Goal: Information Seeking & Learning: Learn about a topic

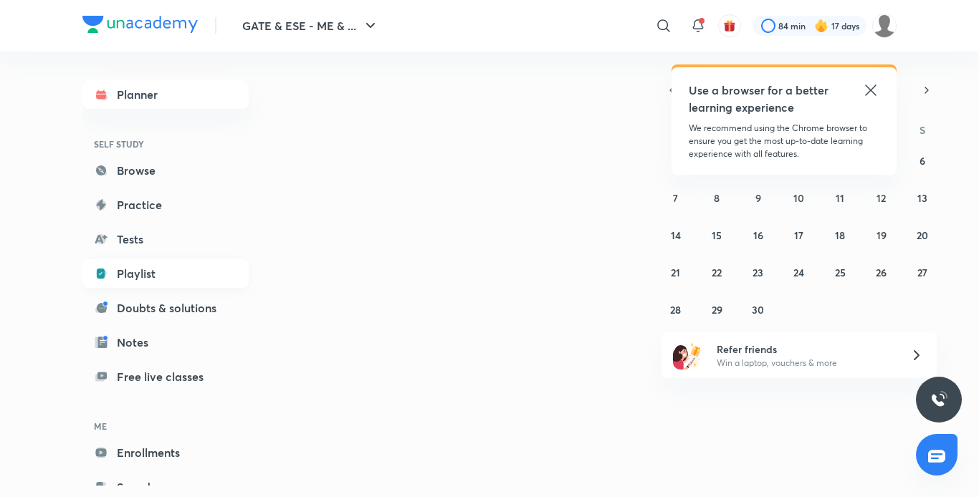
click at [118, 271] on link "Playlist" at bounding box center [165, 273] width 166 height 29
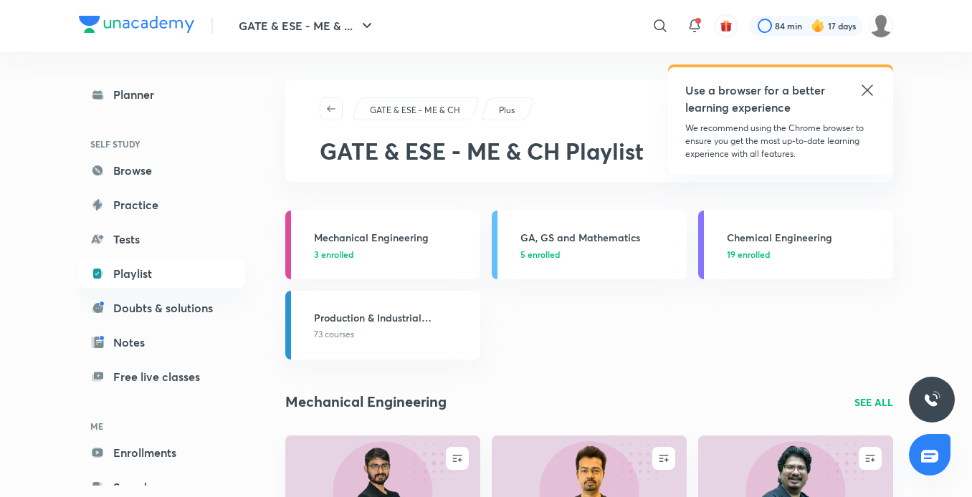
click at [873, 88] on icon at bounding box center [867, 90] width 17 height 17
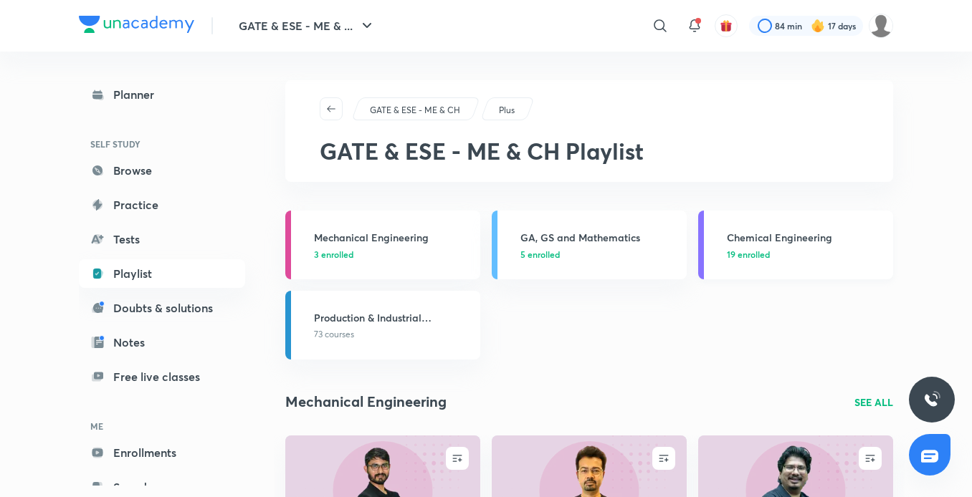
click at [773, 241] on h3 "Chemical Engineering" at bounding box center [806, 237] width 158 height 15
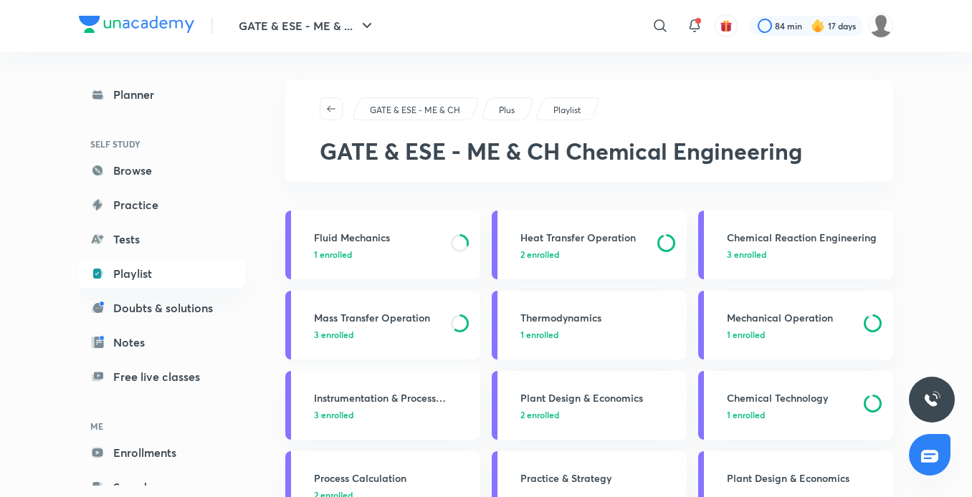
click at [406, 316] on h3 "Mass Transfer Operation" at bounding box center [378, 317] width 128 height 15
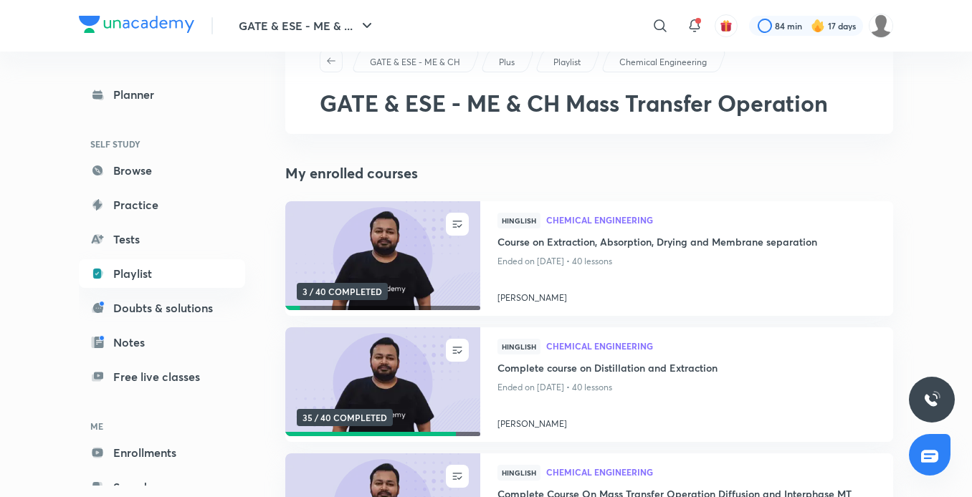
scroll to position [49, 0]
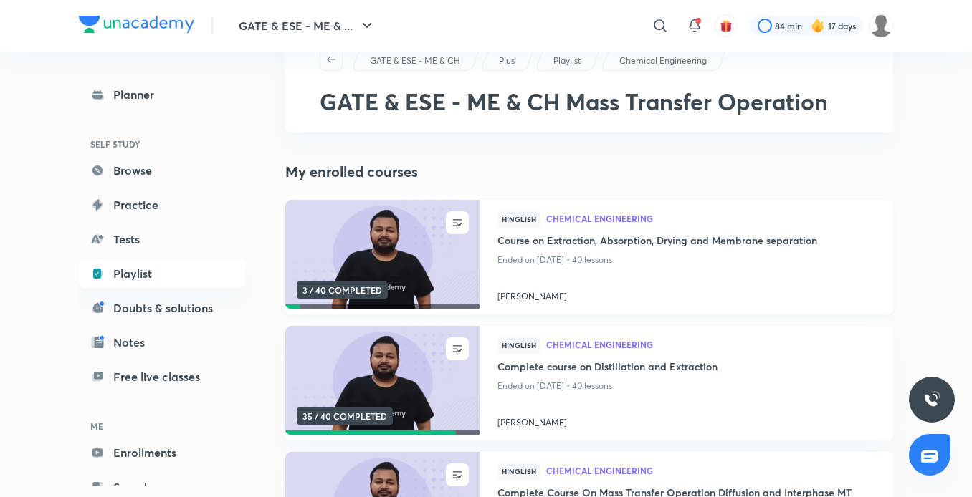
click at [398, 252] on img at bounding box center [382, 254] width 199 height 111
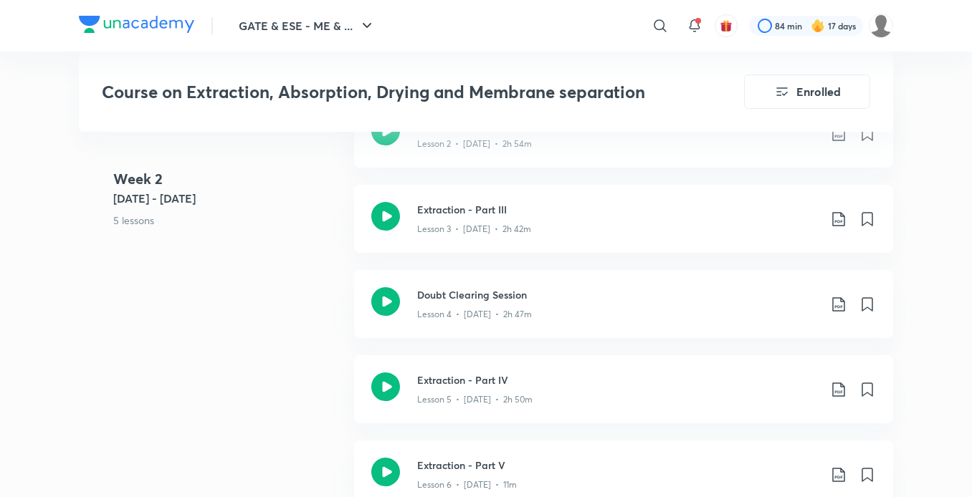
scroll to position [1101, 0]
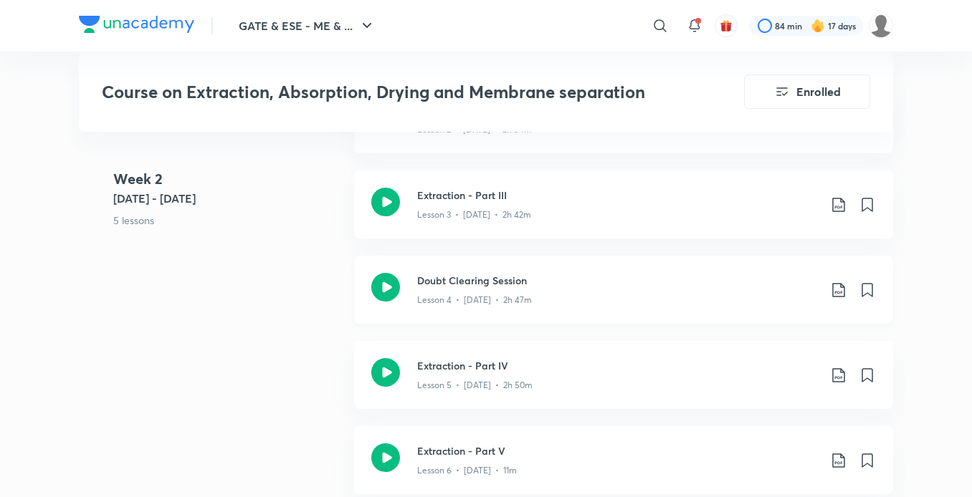
click at [456, 299] on p "Lesson 4 • [DATE] • 2h 47m" at bounding box center [474, 300] width 115 height 13
